Goal: Task Accomplishment & Management: Manage account settings

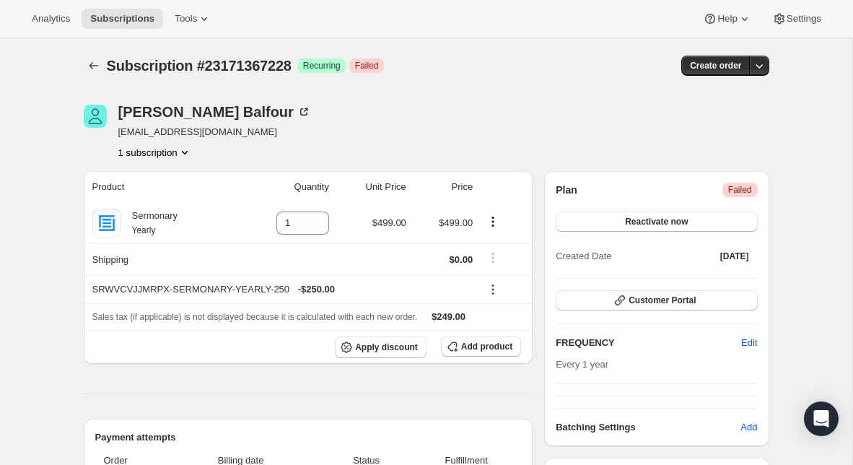
scroll to position [17, 0]
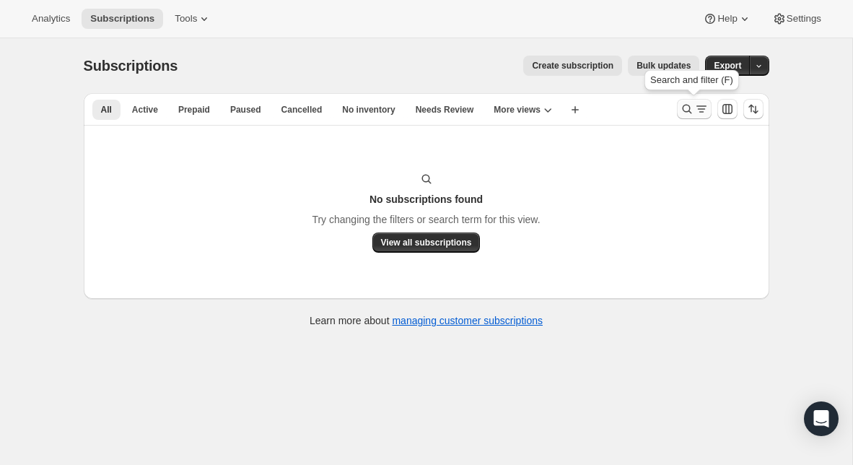
click at [689, 110] on icon "Search and filter results" at bounding box center [686, 109] width 9 height 9
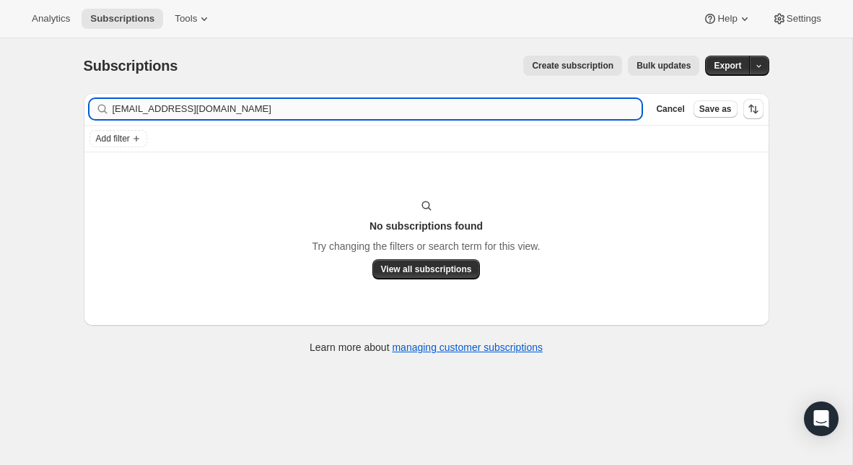
click at [272, 109] on input "[EMAIL_ADDRESS][DOMAIN_NAME]" at bounding box center [378, 109] width 530 height 20
type input "[PERSON_NAME][EMAIL_ADDRESS][DOMAIN_NAME]"
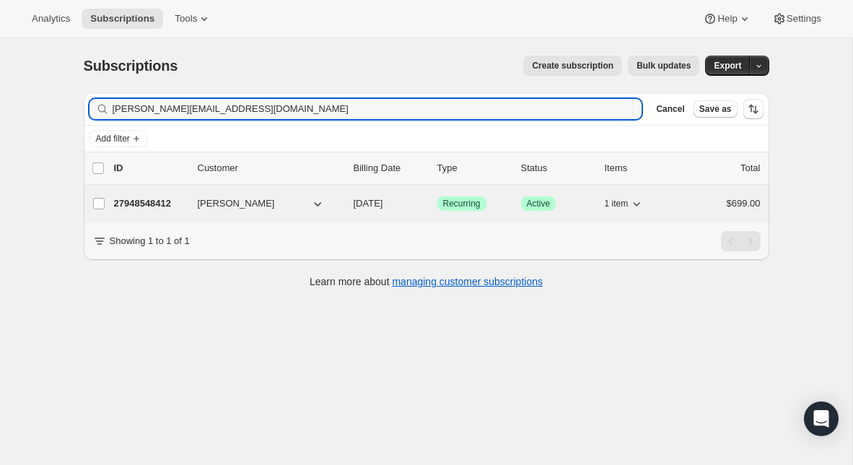
click at [147, 204] on p "27948548412" at bounding box center [150, 203] width 72 height 14
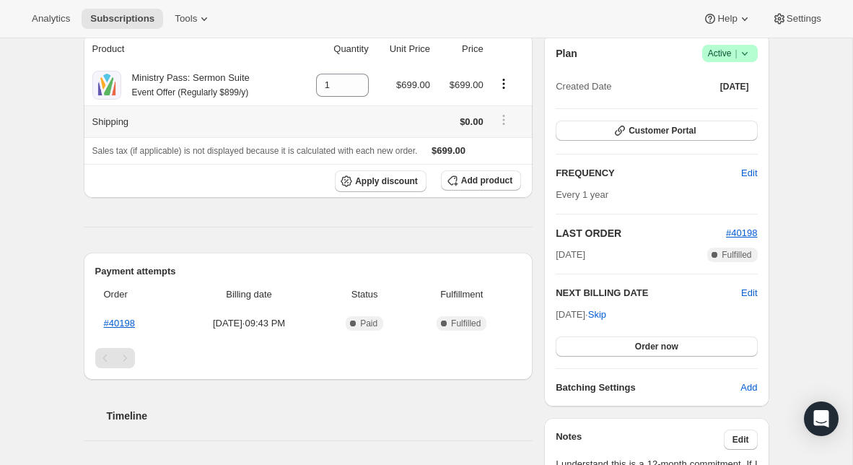
scroll to position [128, 0]
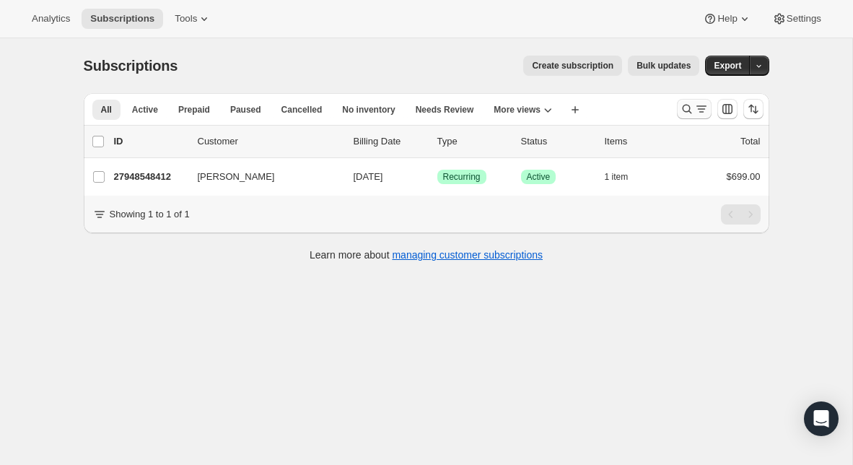
click at [690, 110] on icon "Search and filter results" at bounding box center [687, 109] width 14 height 14
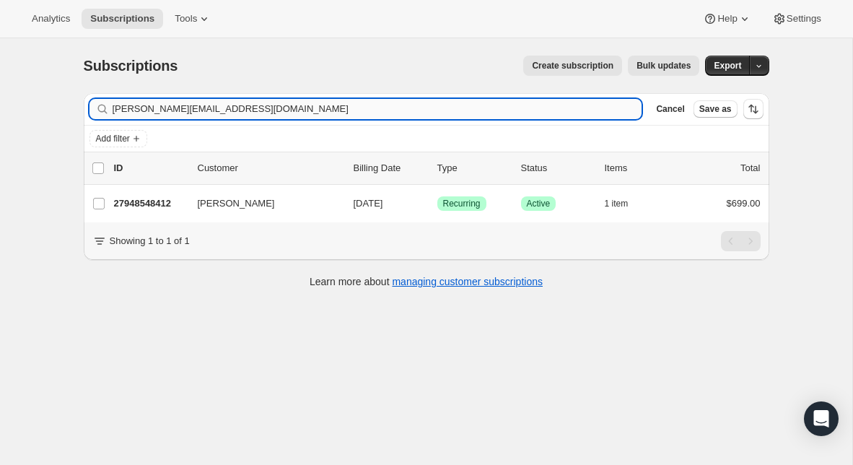
click at [263, 102] on input "[PERSON_NAME][EMAIL_ADDRESS][DOMAIN_NAME]" at bounding box center [378, 109] width 530 height 20
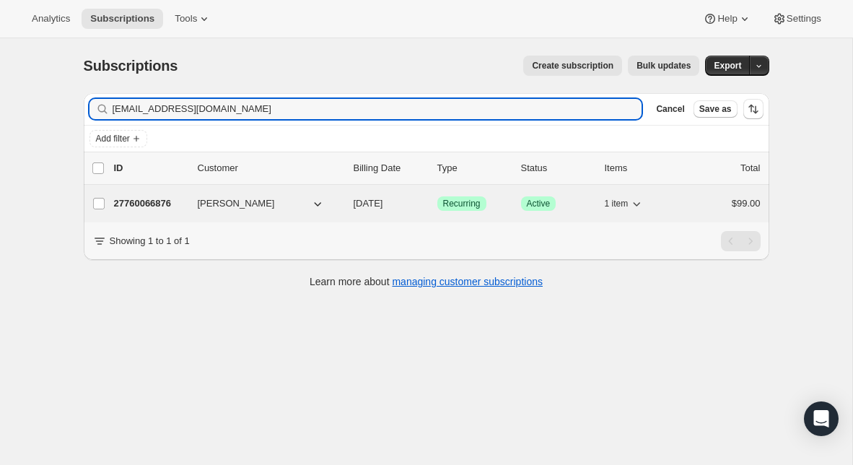
type input "[EMAIL_ADDRESS][DOMAIN_NAME]"
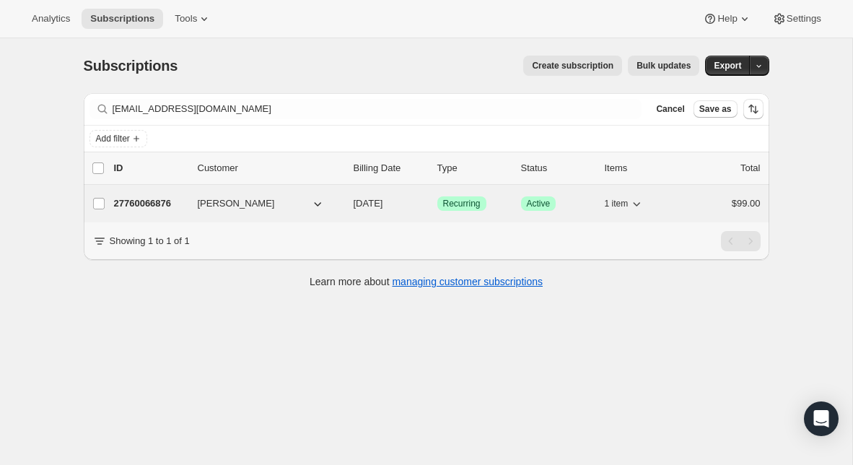
click at [156, 207] on p "27760066876" at bounding box center [150, 203] width 72 height 14
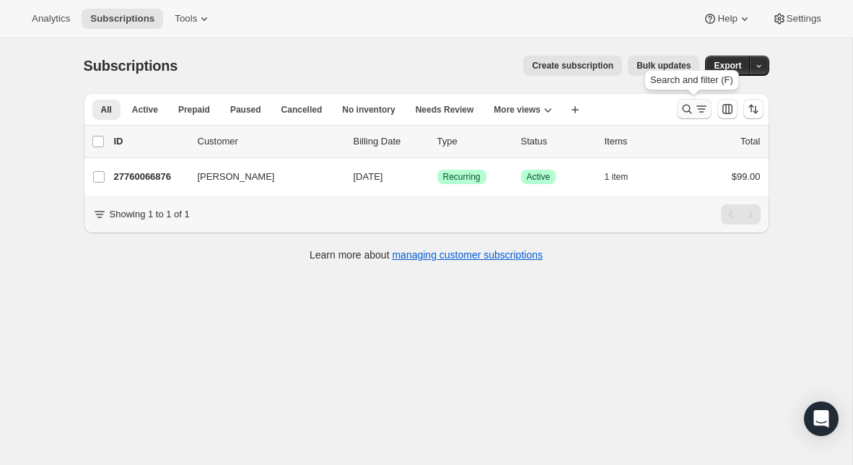
click at [687, 110] on icon "Search and filter results" at bounding box center [687, 109] width 14 height 14
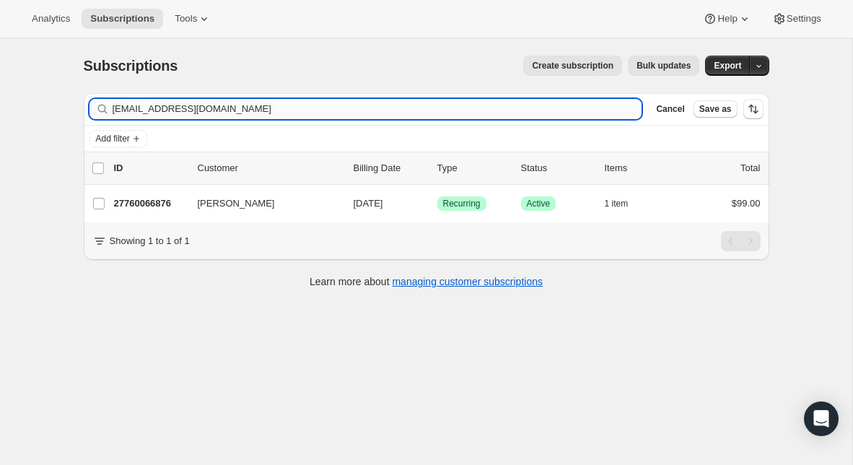
click at [414, 108] on input "[EMAIL_ADDRESS][DOMAIN_NAME]" at bounding box center [378, 109] width 530 height 20
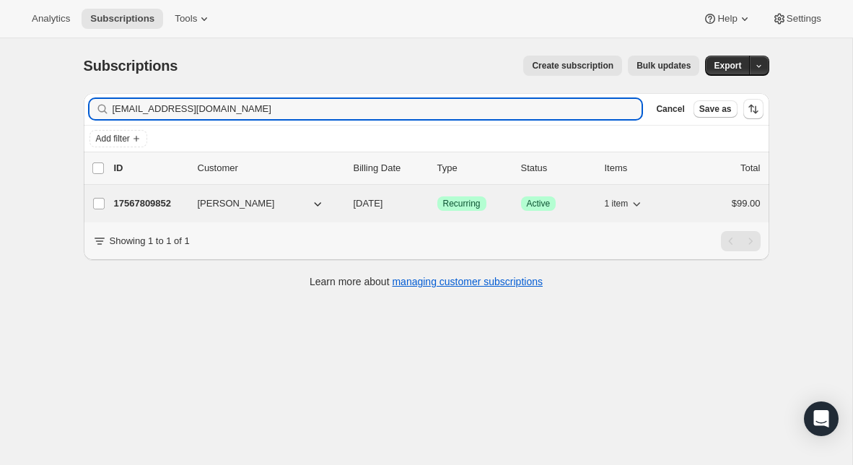
type input "[EMAIL_ADDRESS][DOMAIN_NAME]"
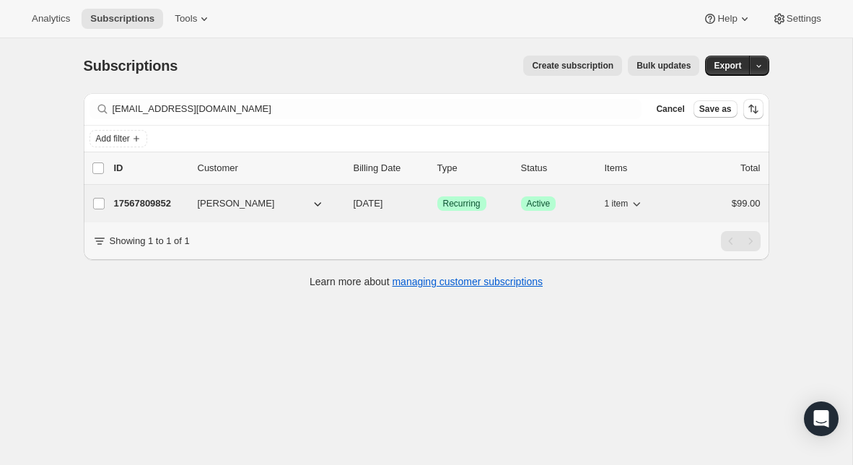
click at [164, 210] on p "17567809852" at bounding box center [150, 203] width 72 height 14
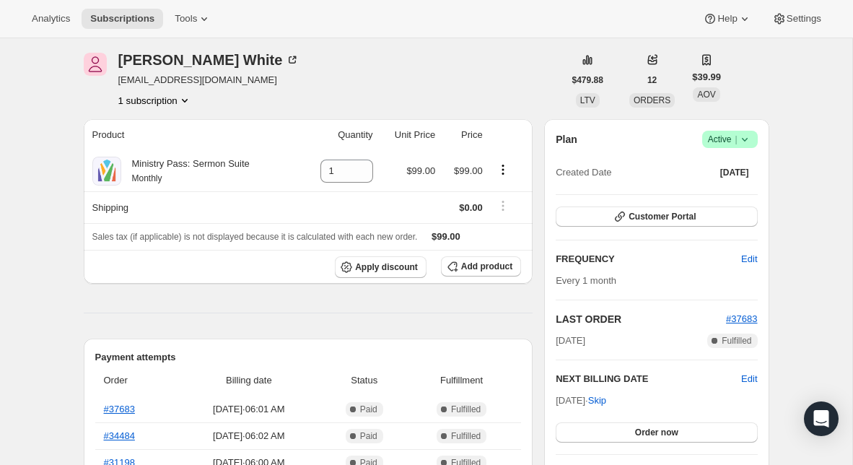
scroll to position [31, 0]
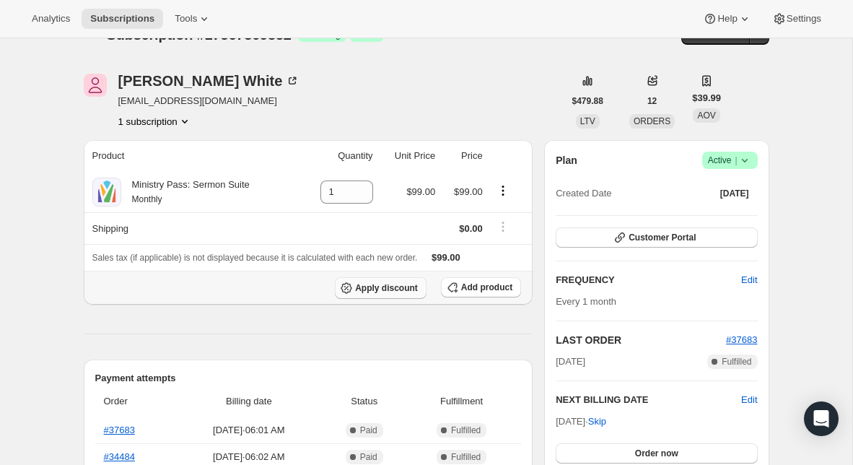
click at [400, 284] on span "Apply discount" at bounding box center [386, 288] width 63 height 12
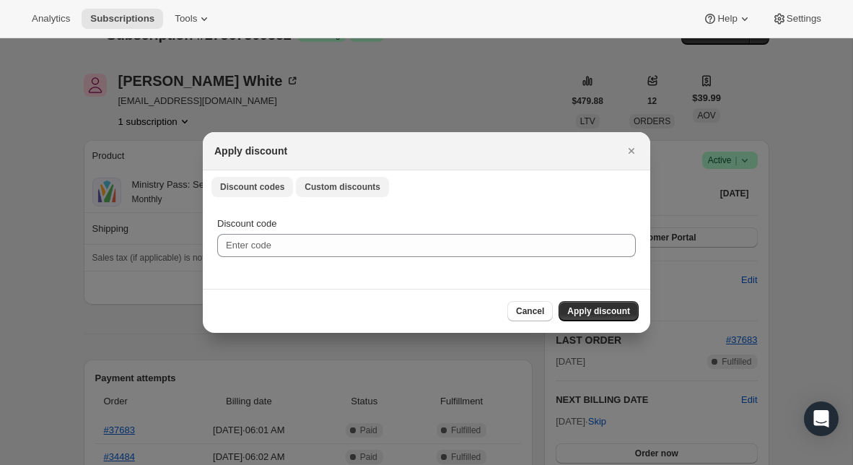
click at [350, 193] on button "Custom discounts" at bounding box center [342, 187] width 93 height 20
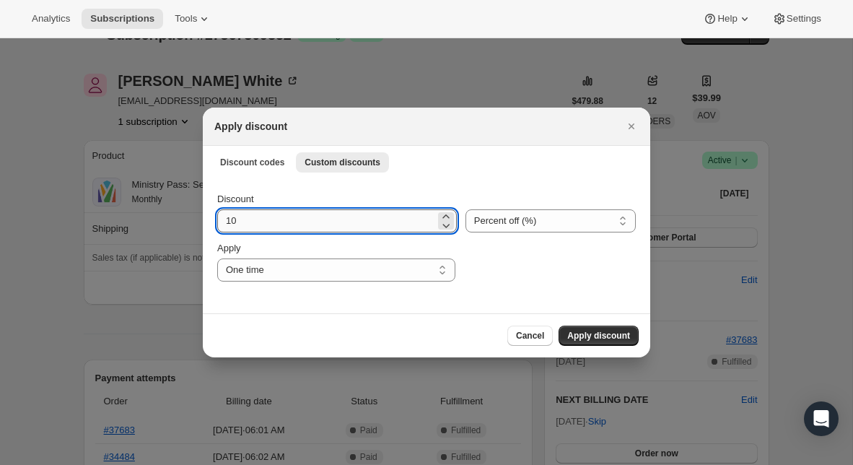
click at [311, 222] on input "10" at bounding box center [326, 220] width 218 height 23
type input "30"
click at [511, 231] on select "Percent off (%) Amount off ($)" at bounding box center [550, 220] width 170 height 23
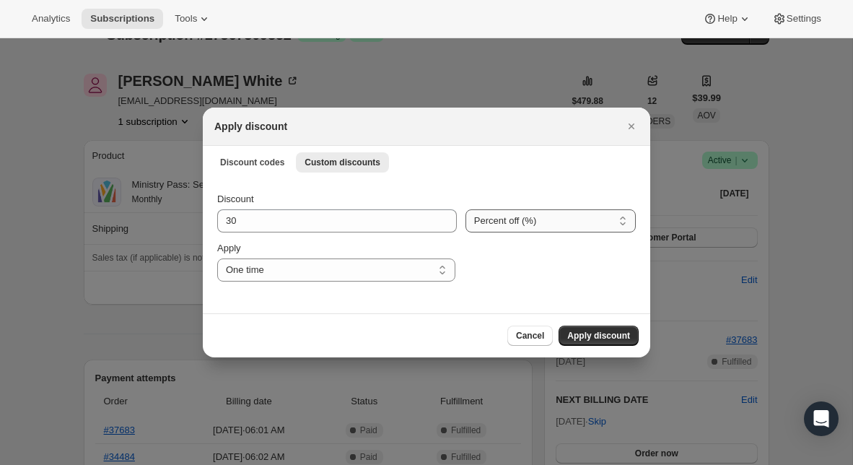
select select "fixed"
click at [465, 209] on select "Percent off (%) Amount off ($)" at bounding box center [550, 220] width 170 height 23
click at [346, 278] on select "One time Specify instances... Indefinitely" at bounding box center [336, 269] width 238 height 23
click at [217, 258] on select "One time Specify instances... Indefinitely" at bounding box center [336, 269] width 238 height 23
click at [236, 266] on select "One time Specify instances... Indefinitely" at bounding box center [338, 269] width 242 height 23
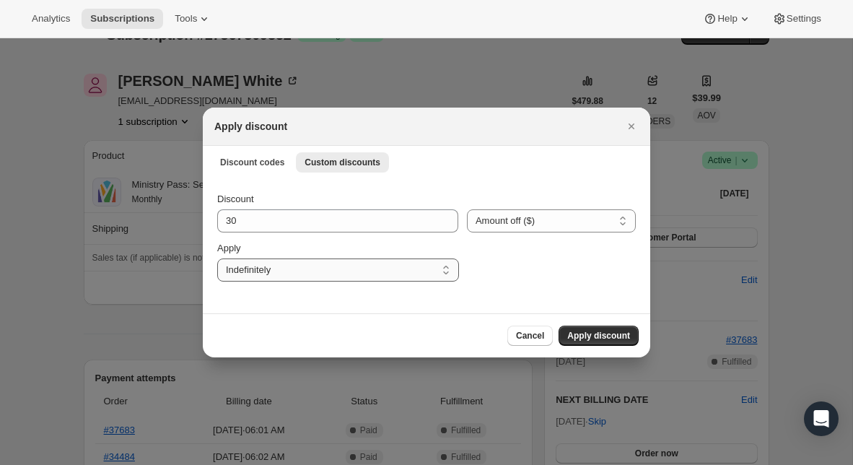
select select "specific"
click at [217, 258] on select "One time Specify instances... Indefinitely" at bounding box center [338, 269] width 242 height 23
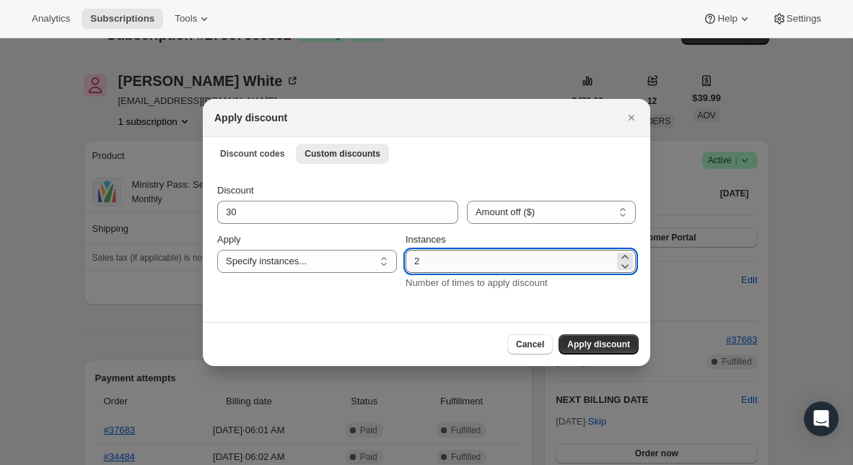
click at [421, 266] on input "2" at bounding box center [509, 261] width 209 height 23
type input "12"
click at [610, 348] on span "Apply discount" at bounding box center [598, 344] width 63 height 12
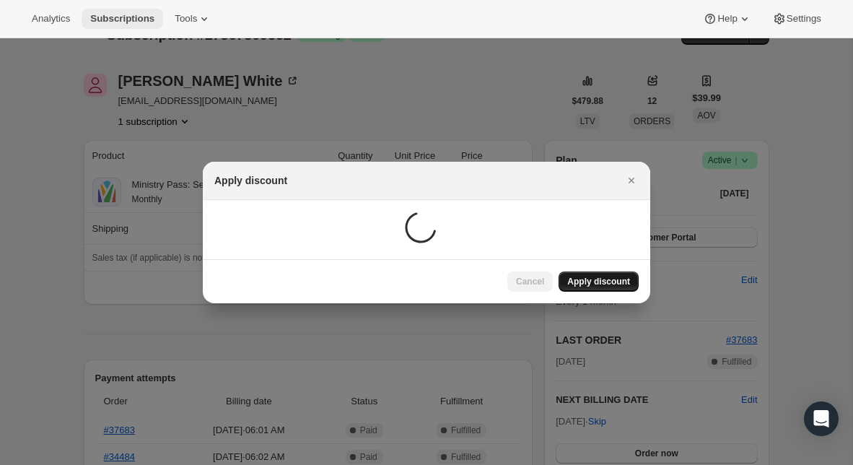
scroll to position [31, 0]
